Goal: Find specific page/section: Locate item on page

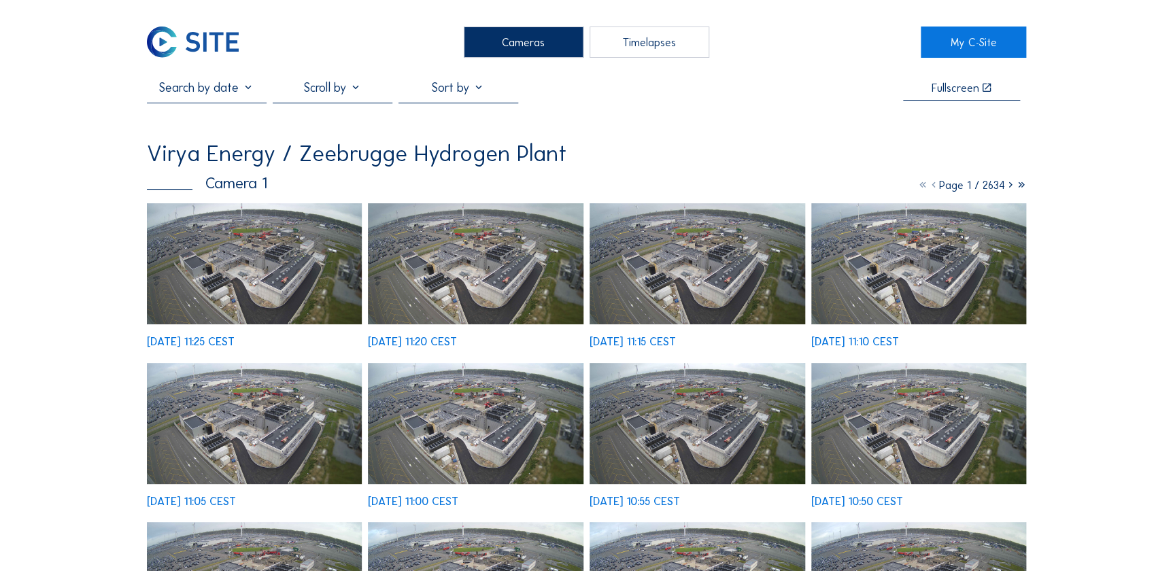
click at [254, 227] on img at bounding box center [255, 263] width 216 height 121
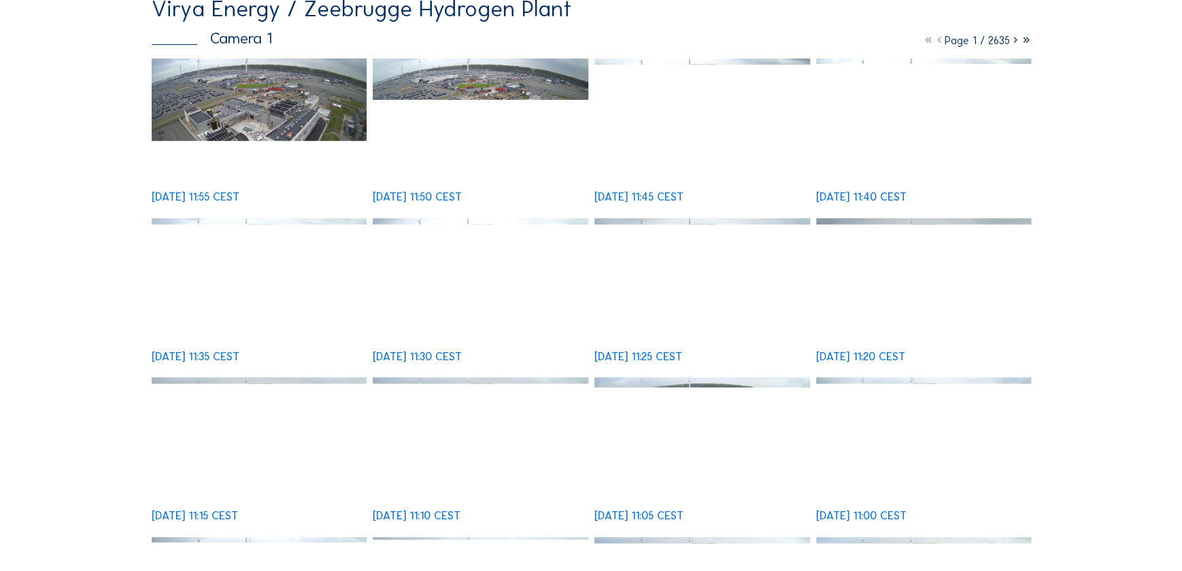
scroll to position [123, 0]
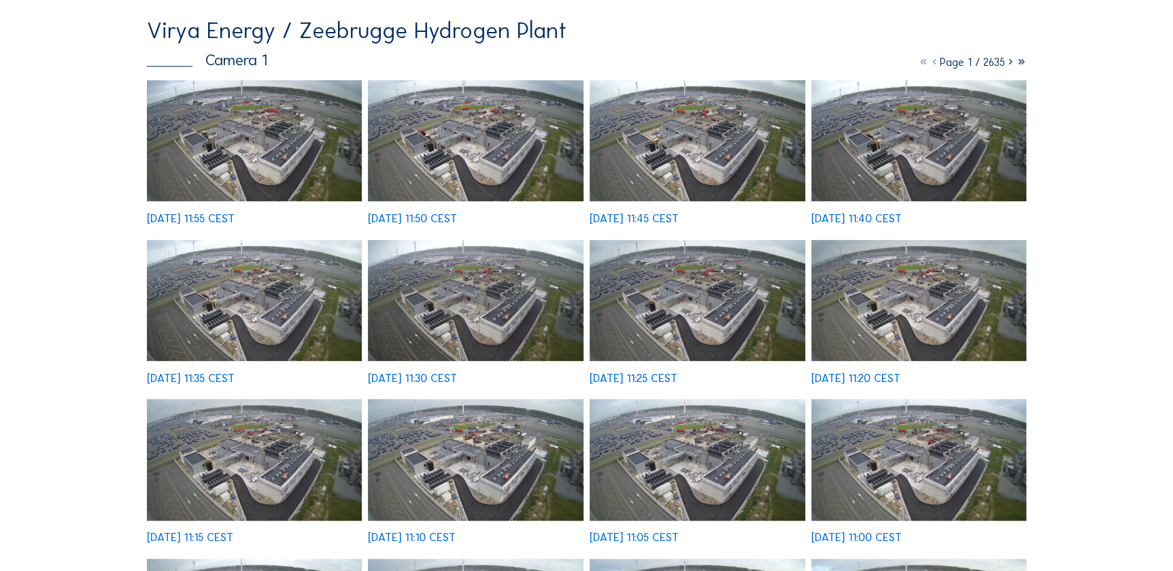
click at [226, 158] on img at bounding box center [255, 140] width 216 height 121
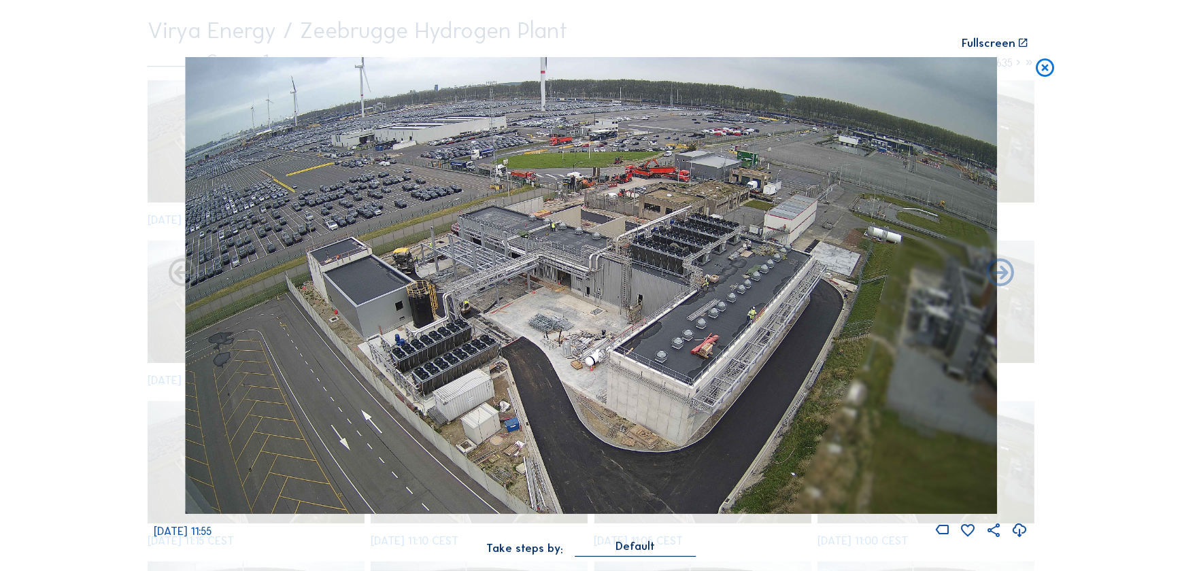
drag, startPoint x: 218, startPoint y: 162, endPoint x: 423, endPoint y: 112, distance: 210.7
click at [423, 112] on img at bounding box center [591, 285] width 813 height 457
